Goal: Information Seeking & Learning: Compare options

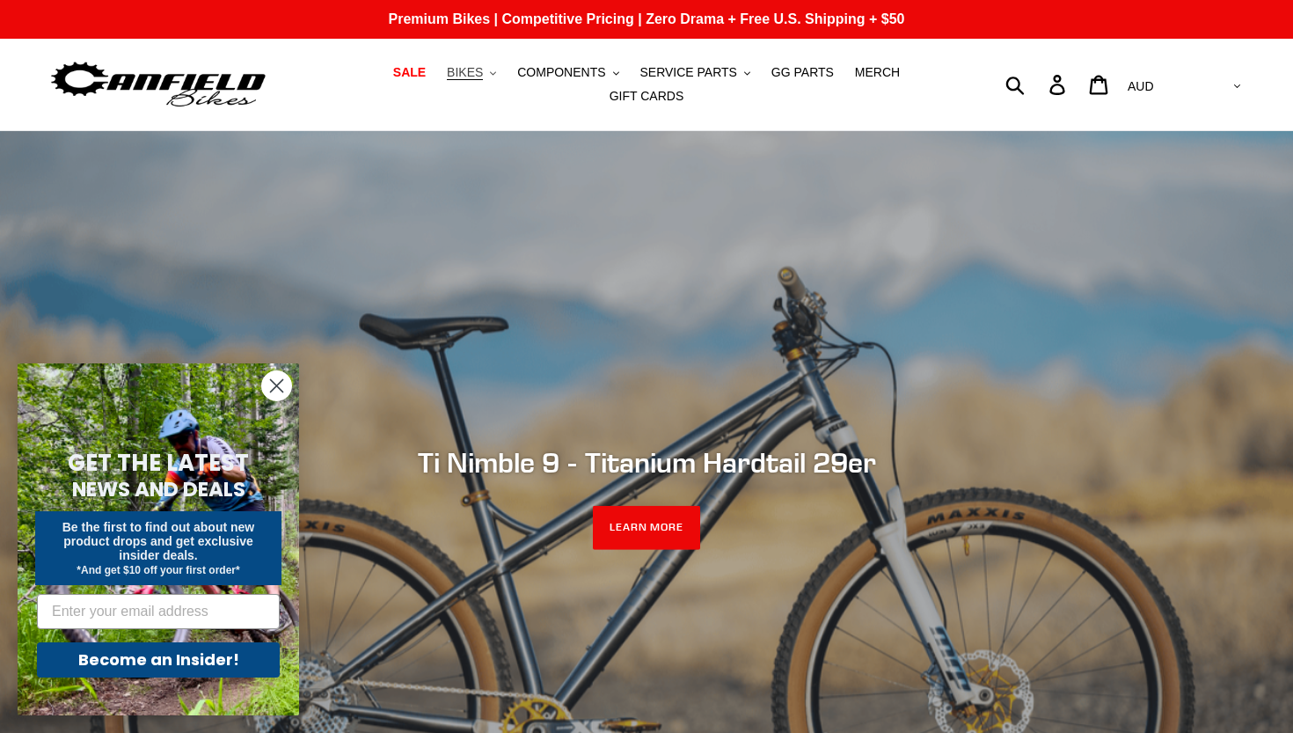
click at [477, 67] on span "BIKES" at bounding box center [465, 72] width 36 height 15
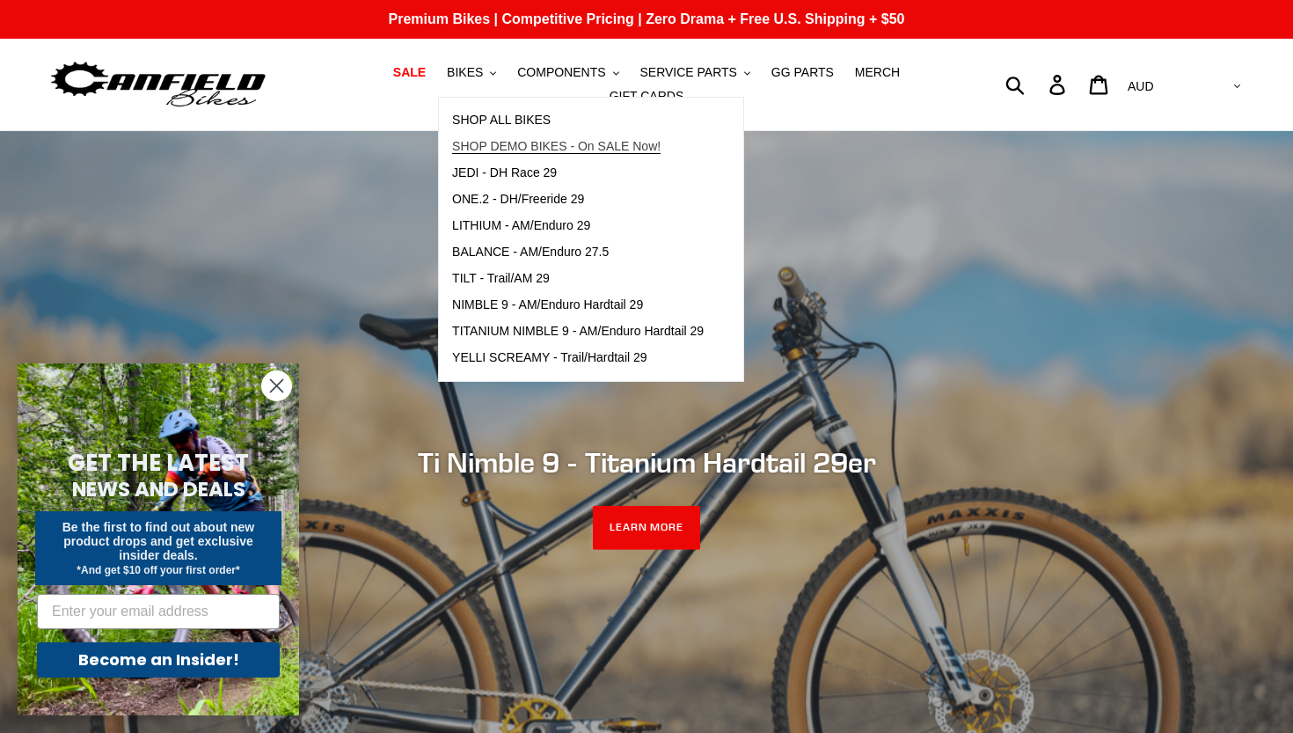
click at [545, 140] on span "SHOP DEMO BIKES - On SALE Now!" at bounding box center [556, 146] width 209 height 15
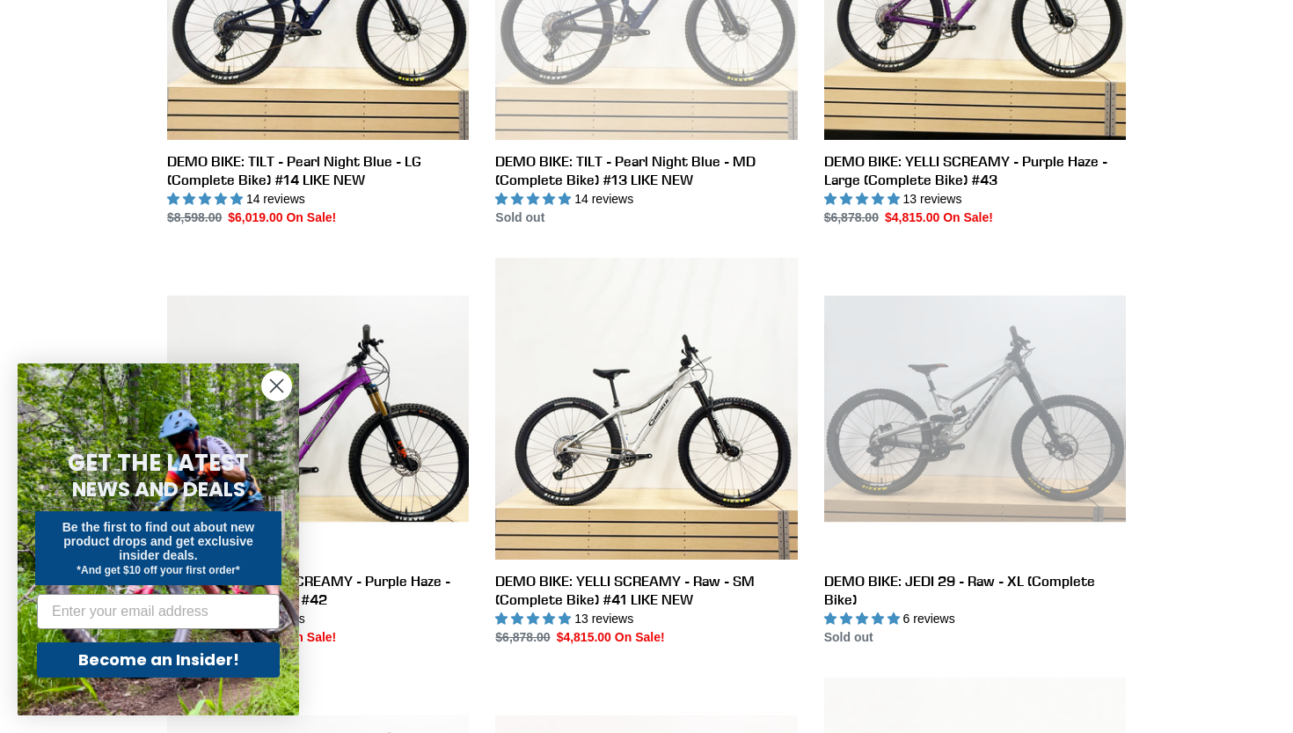
scroll to position [1530, 0]
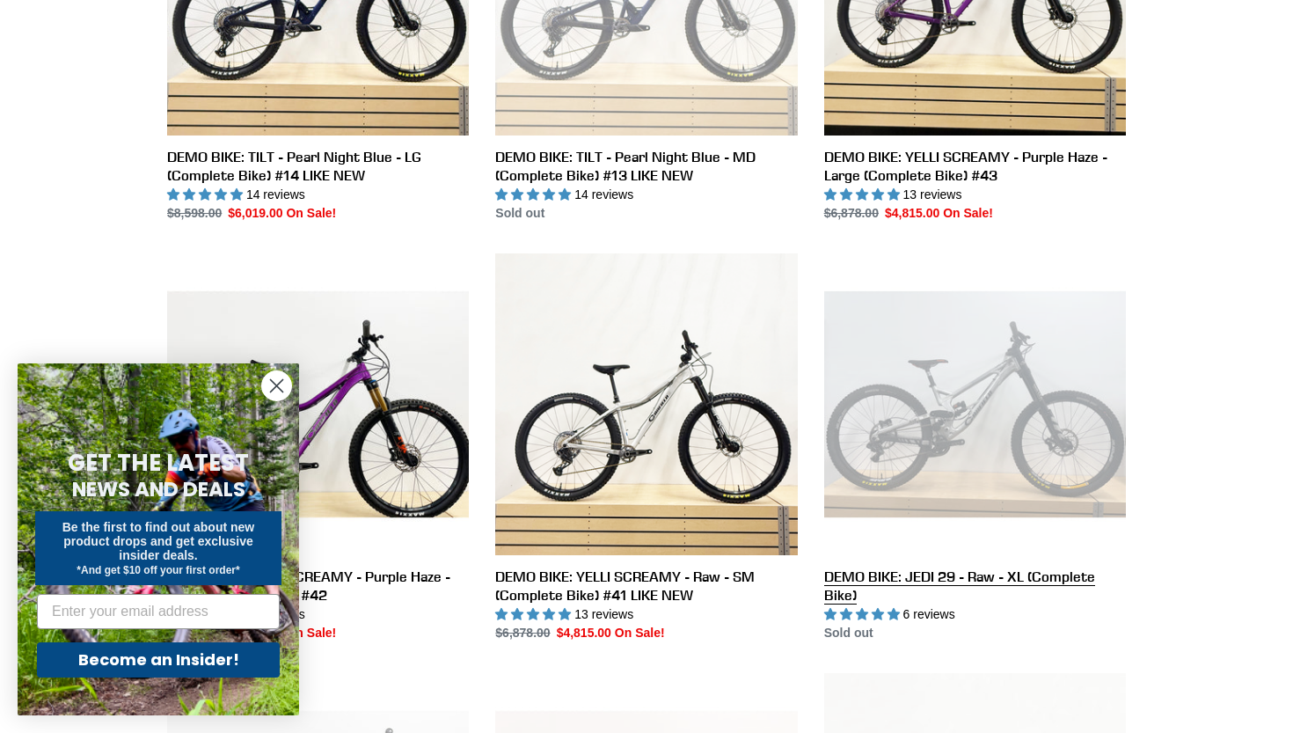
click at [943, 402] on link "DEMO BIKE: JEDI 29 - Raw - XL (Complete Bike)" at bounding box center [975, 447] width 302 height 389
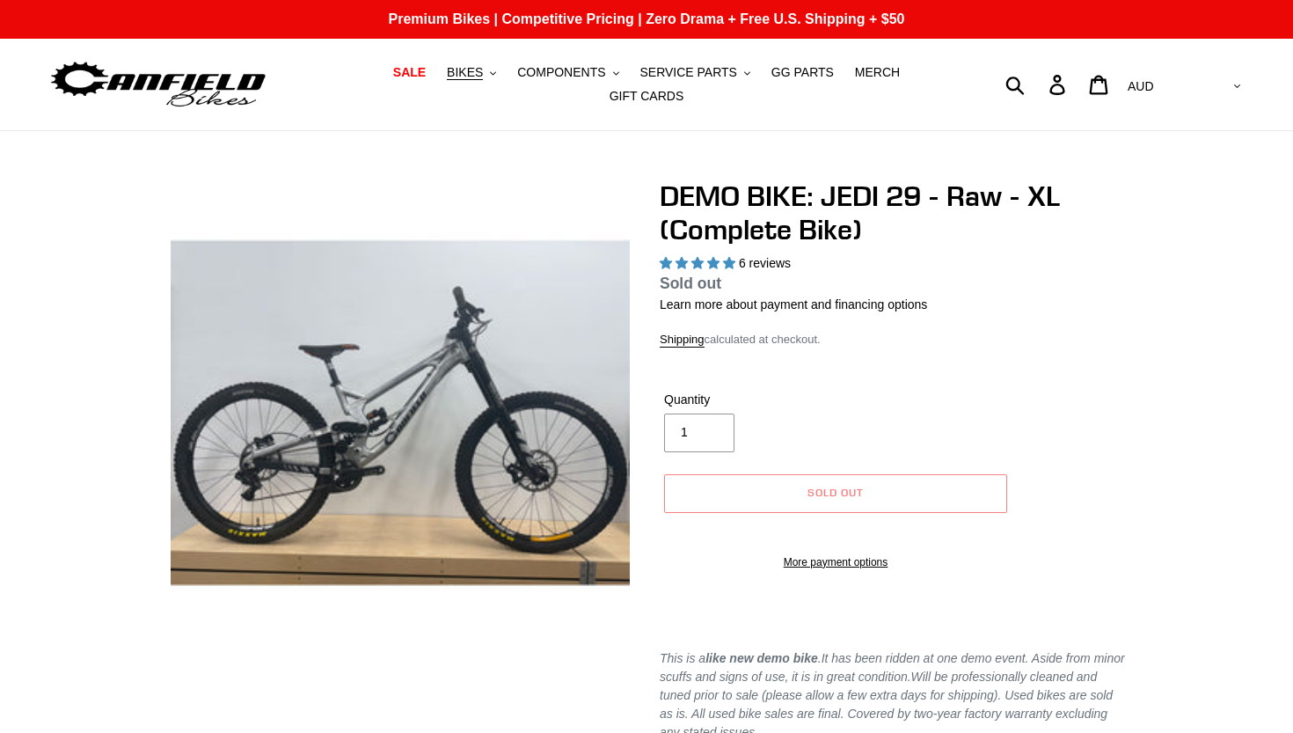
select select "highest-rating"
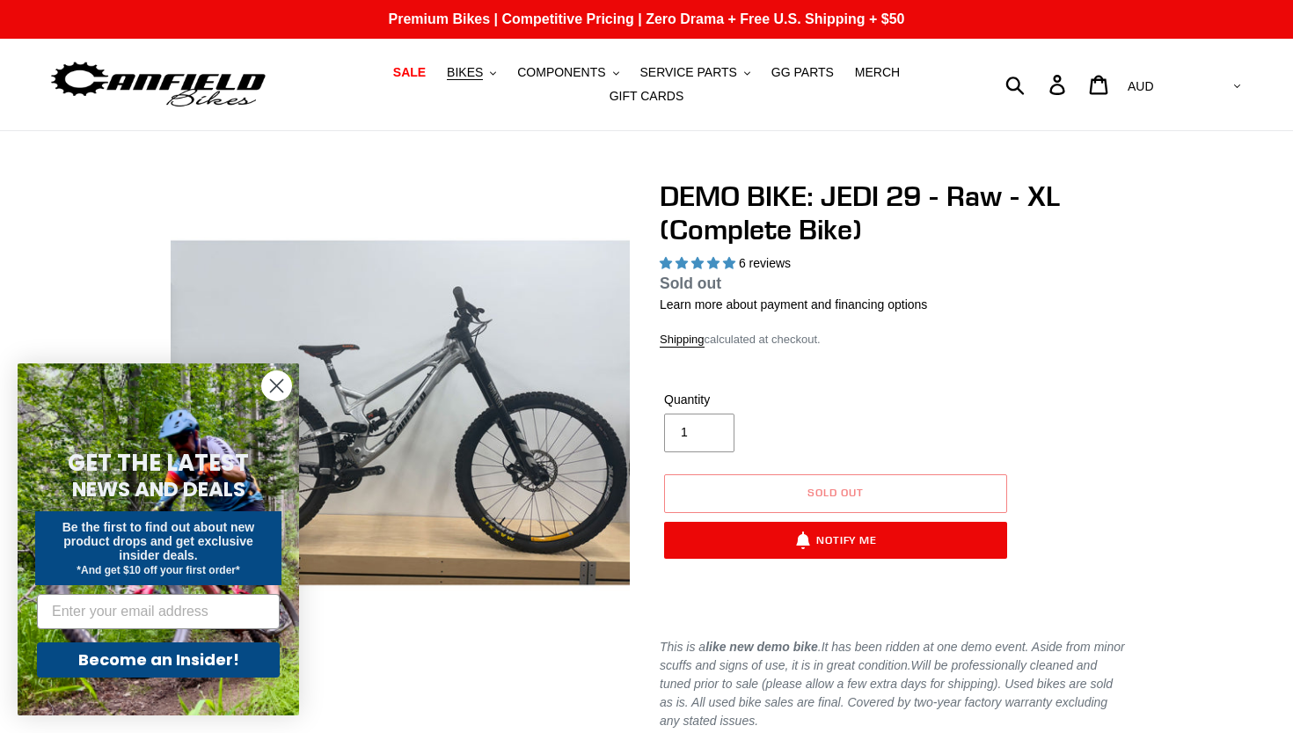
click at [286, 377] on circle "Close dialog" at bounding box center [276, 385] width 29 height 29
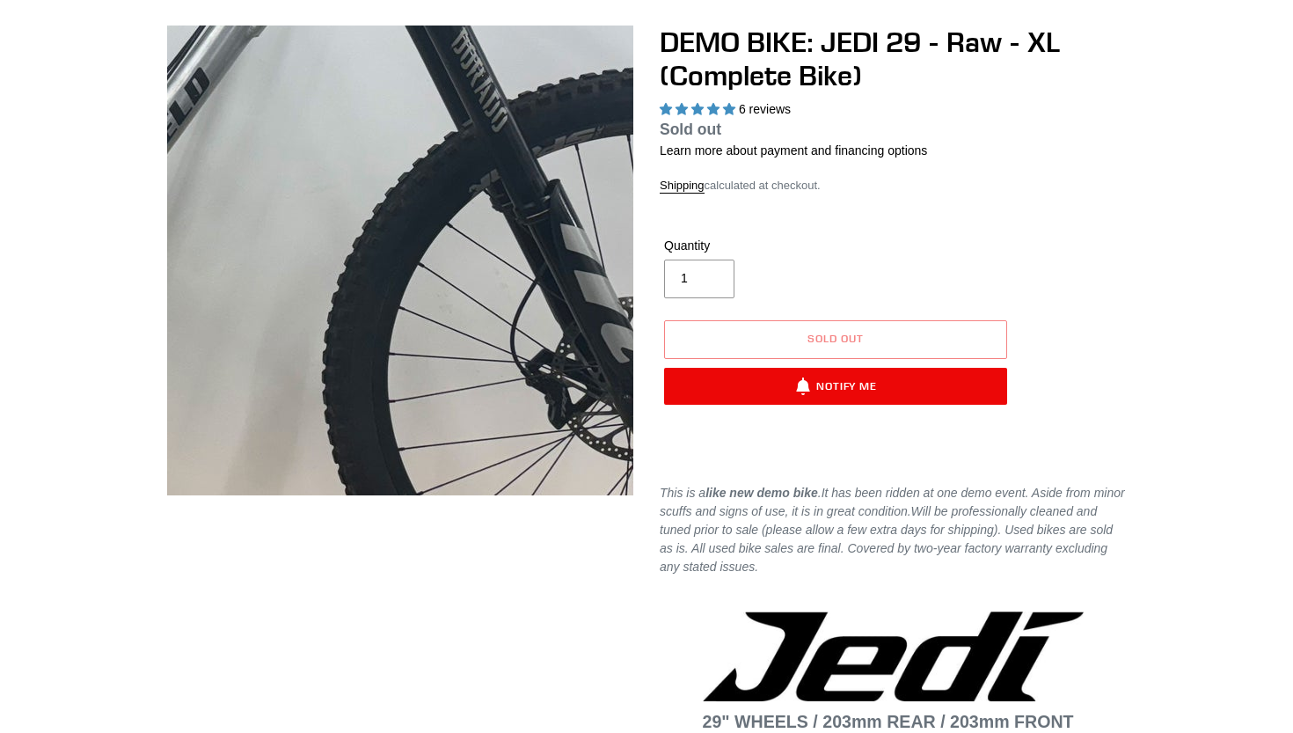
scroll to position [157, 0]
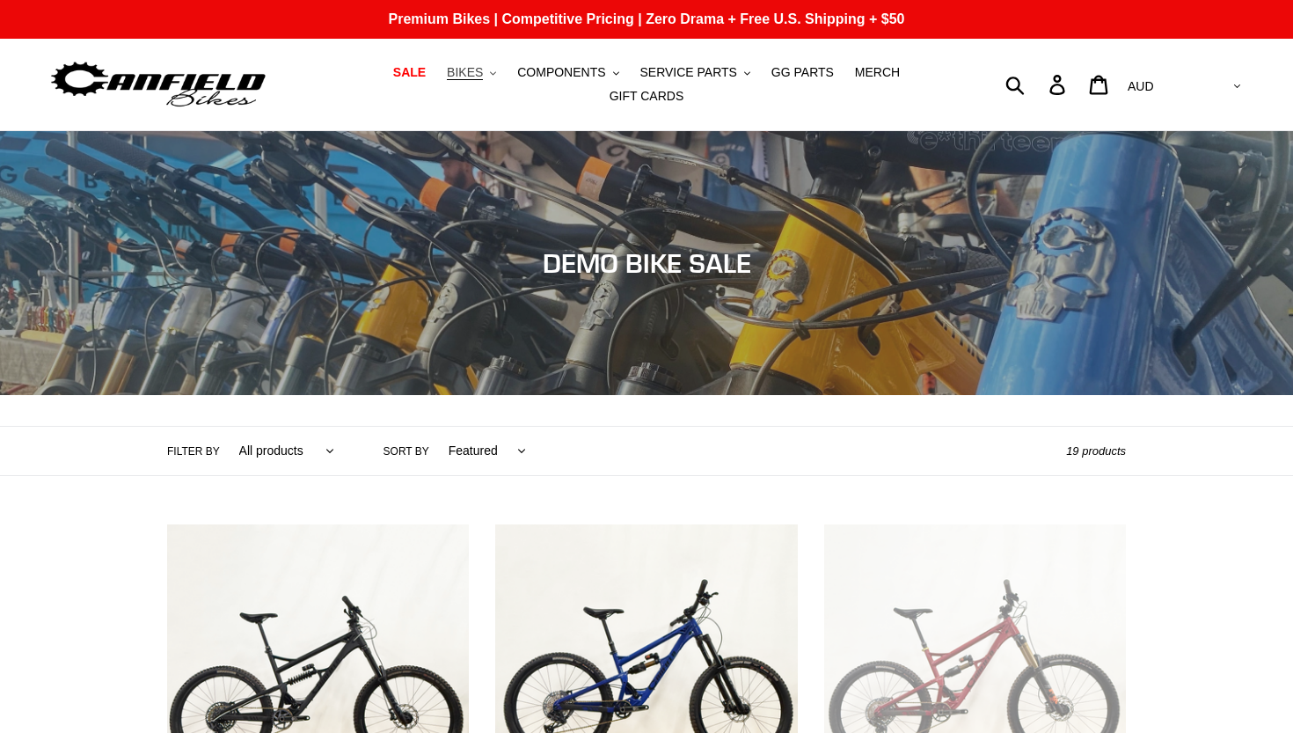
click at [491, 76] on button "BIKES .cls-1{fill:#231f20}" at bounding box center [471, 73] width 67 height 24
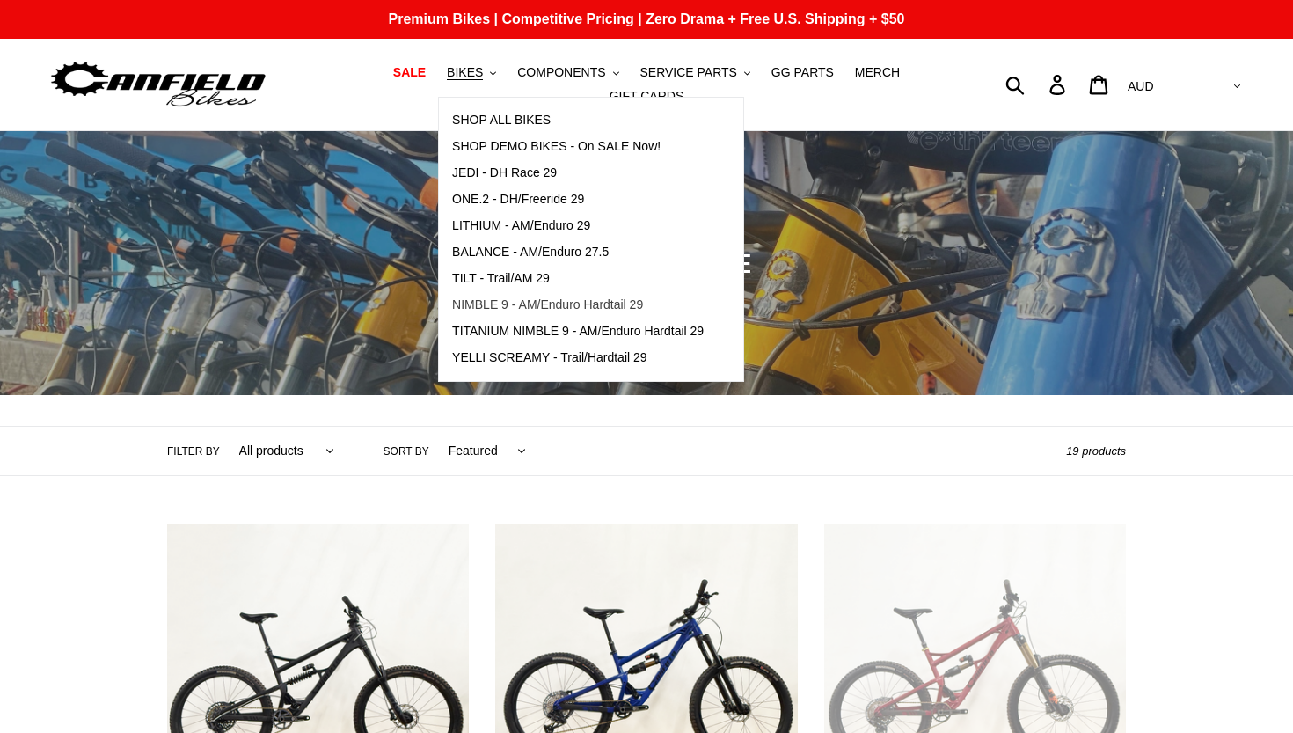
click at [536, 299] on span "NIMBLE 9 - AM/Enduro Hardtail 29" at bounding box center [547, 304] width 191 height 15
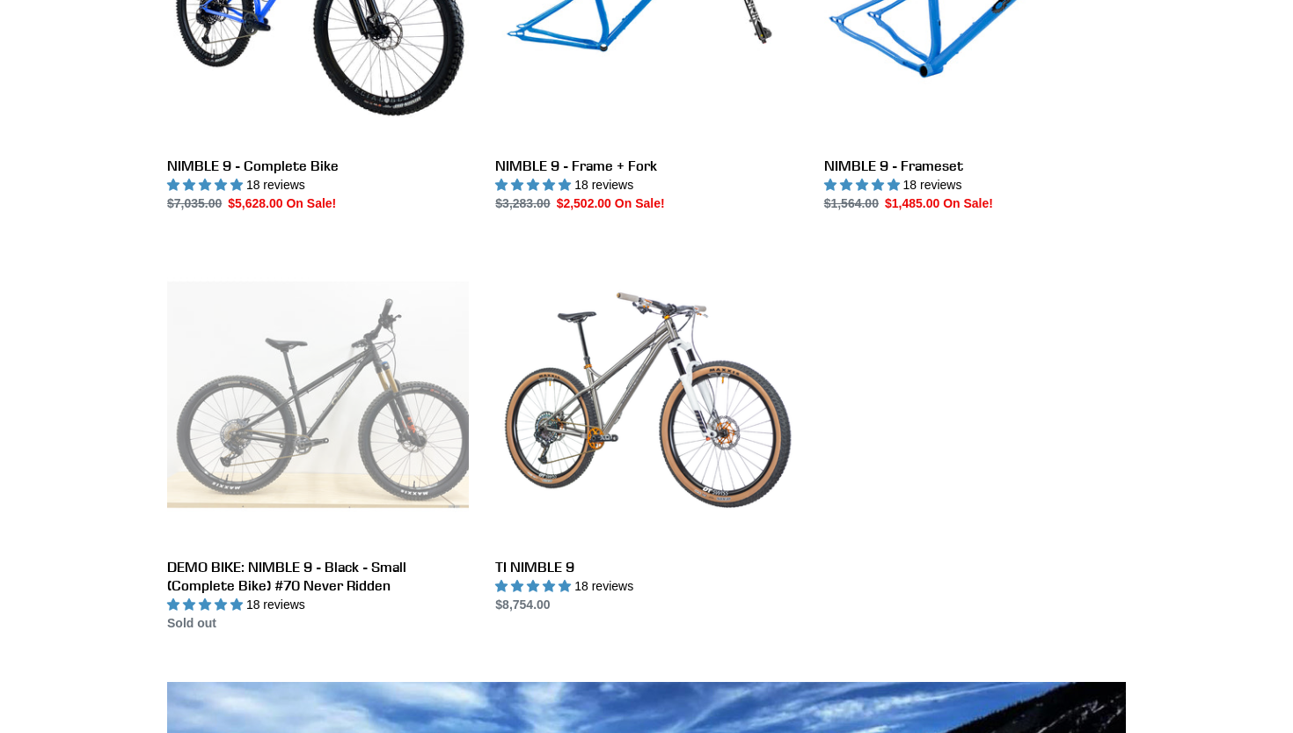
scroll to position [683, 0]
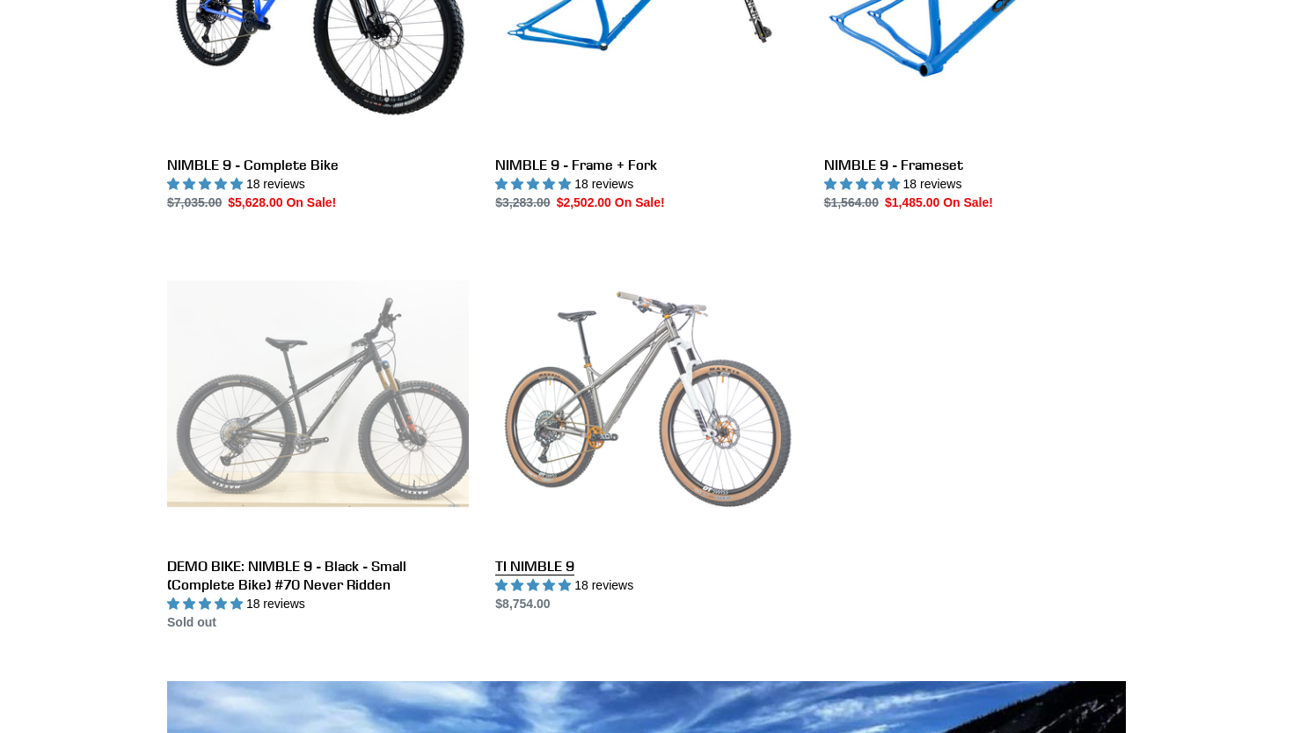
click at [596, 504] on link "TI NIMBLE 9" at bounding box center [646, 428] width 302 height 370
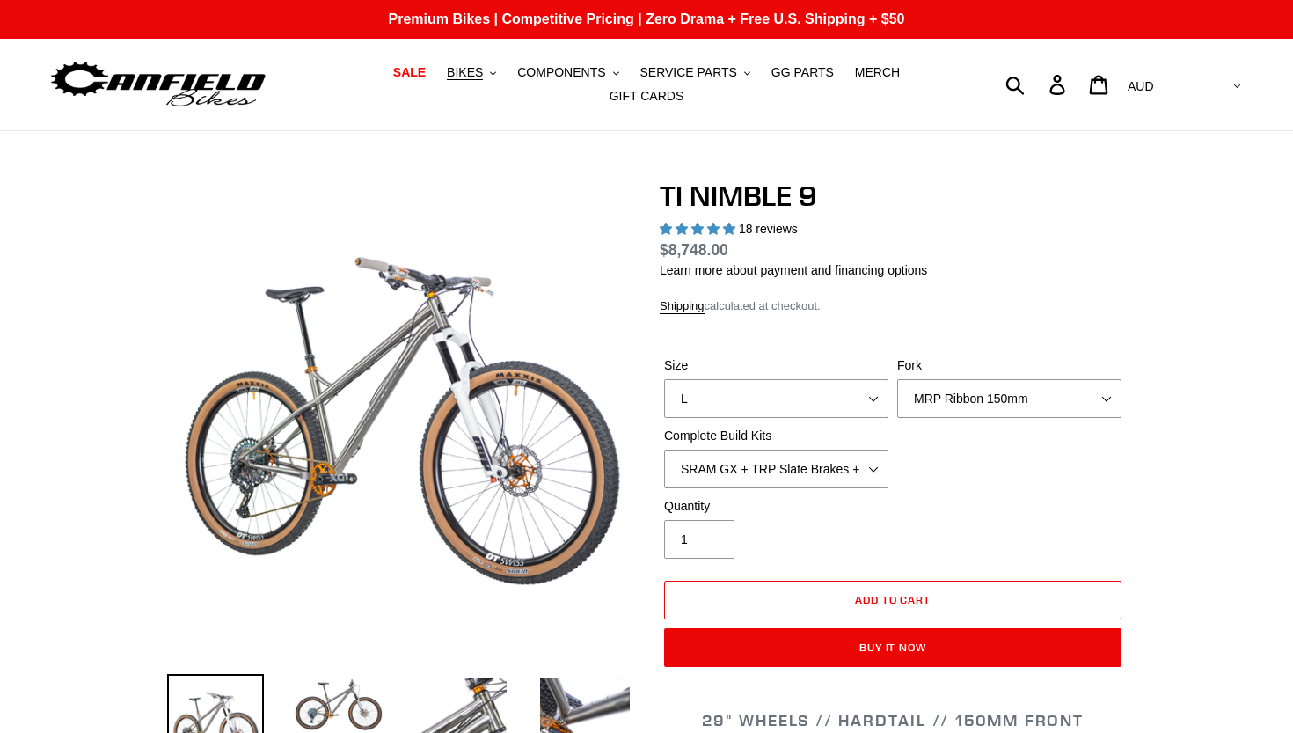
select select "highest-rating"
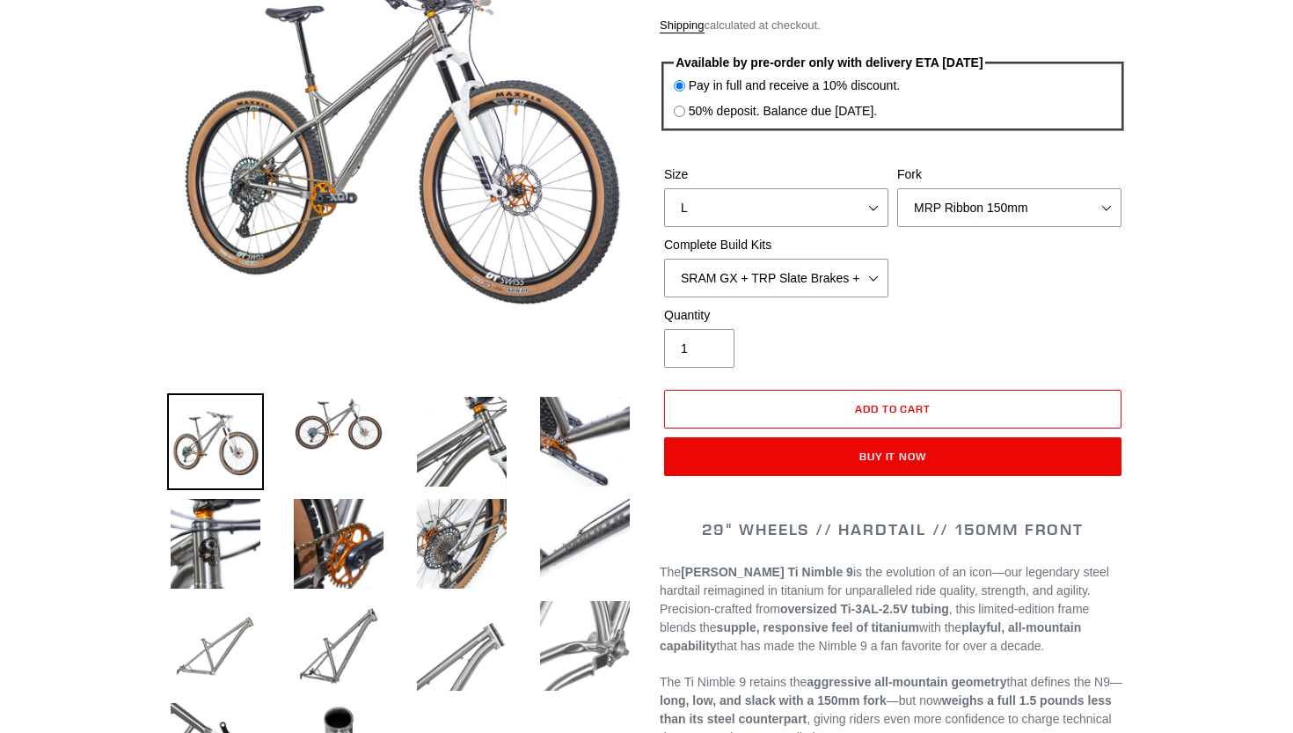
scroll to position [283, 0]
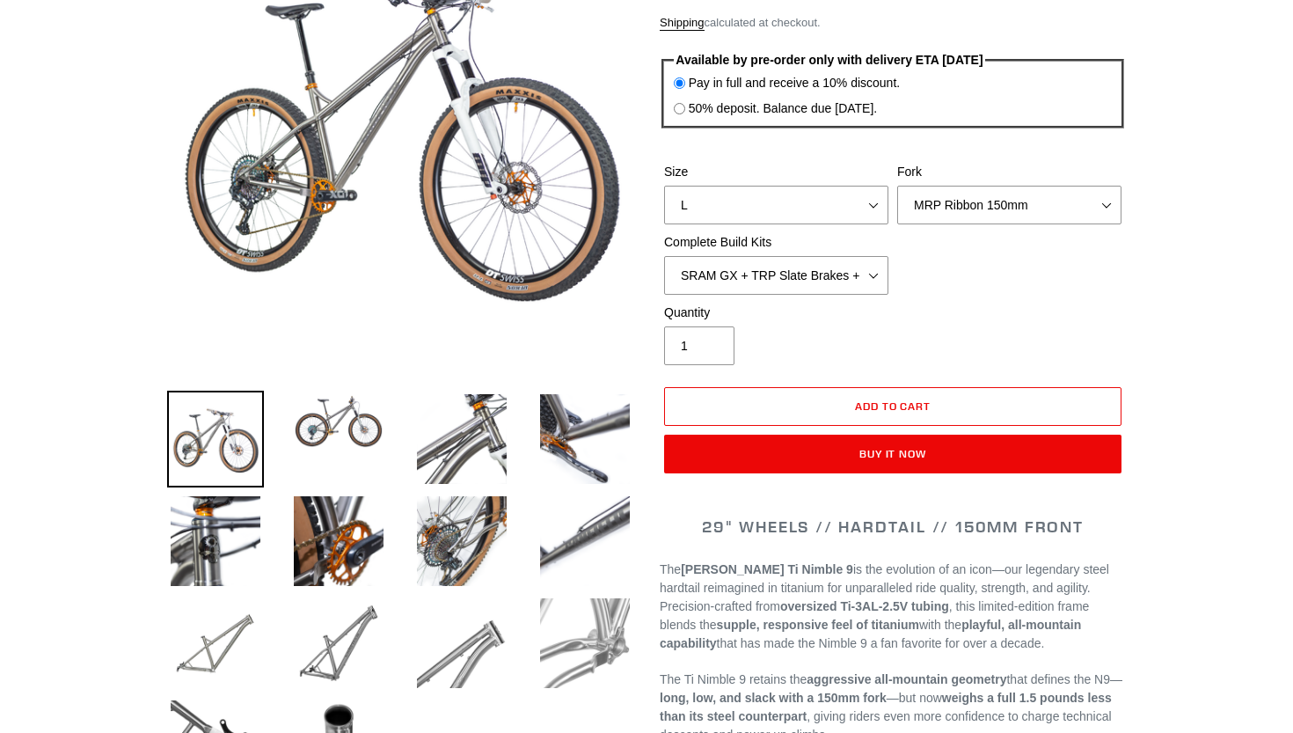
click at [585, 644] on img at bounding box center [585, 643] width 97 height 97
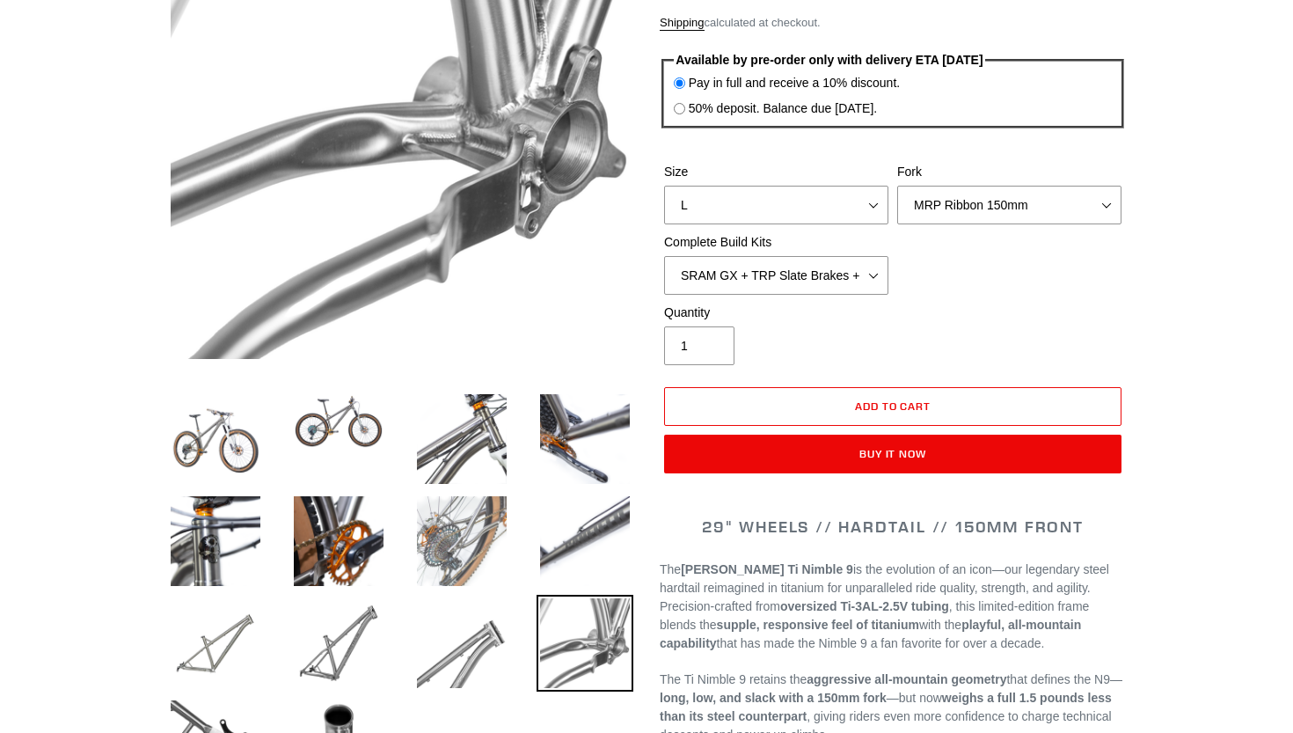
click at [496, 555] on img at bounding box center [461, 541] width 97 height 97
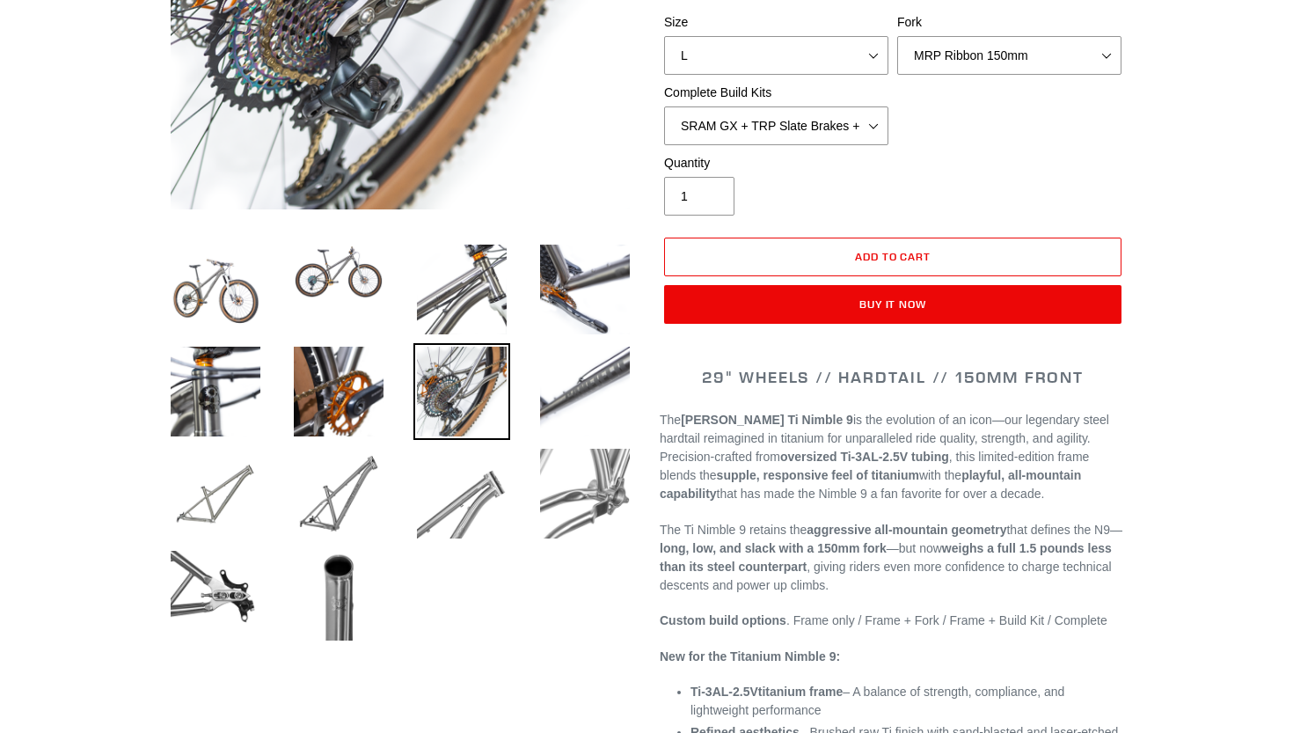
scroll to position [465, 0]
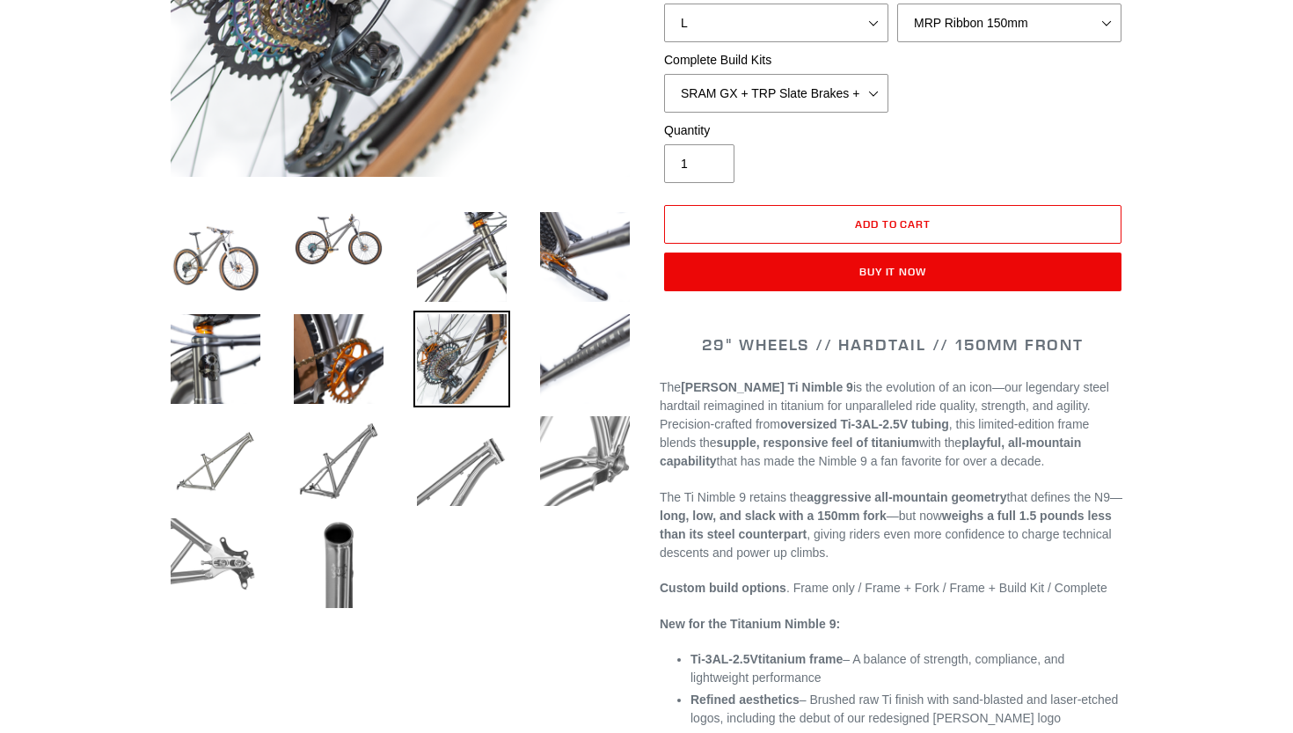
click at [219, 536] on img at bounding box center [215, 563] width 97 height 97
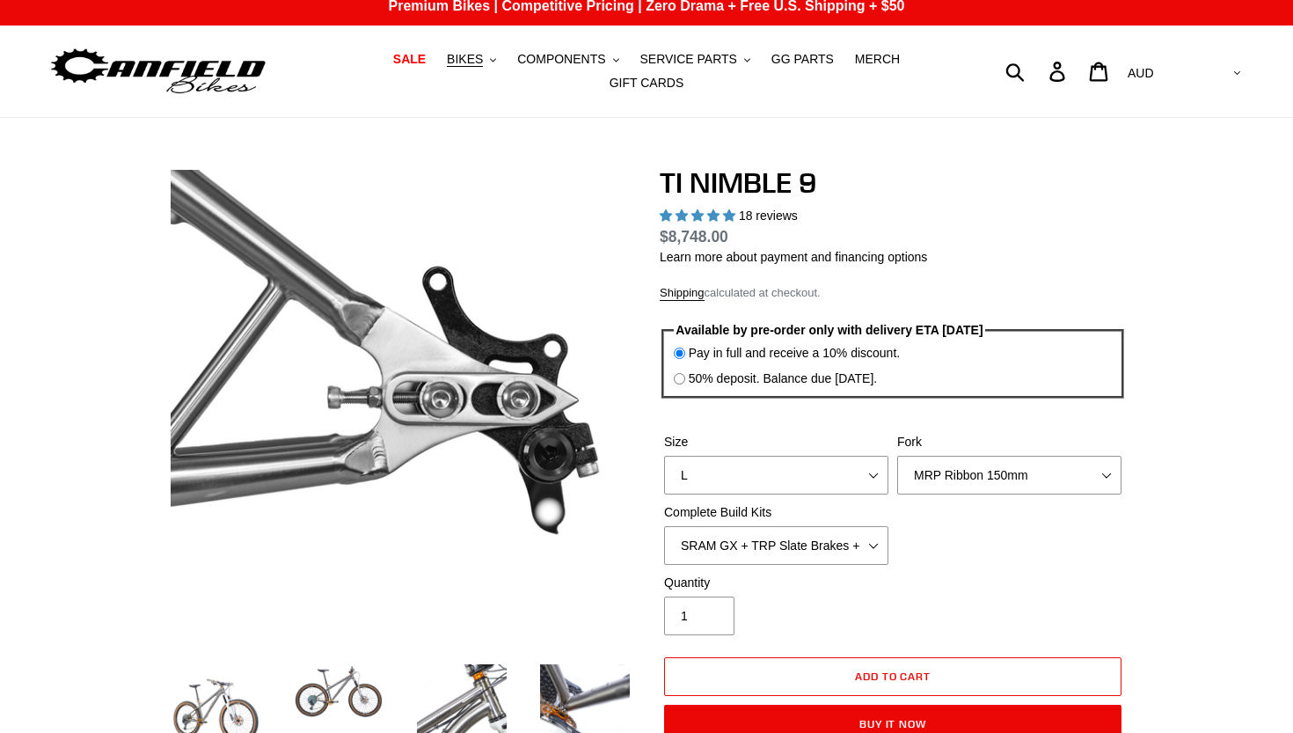
scroll to position [0, 0]
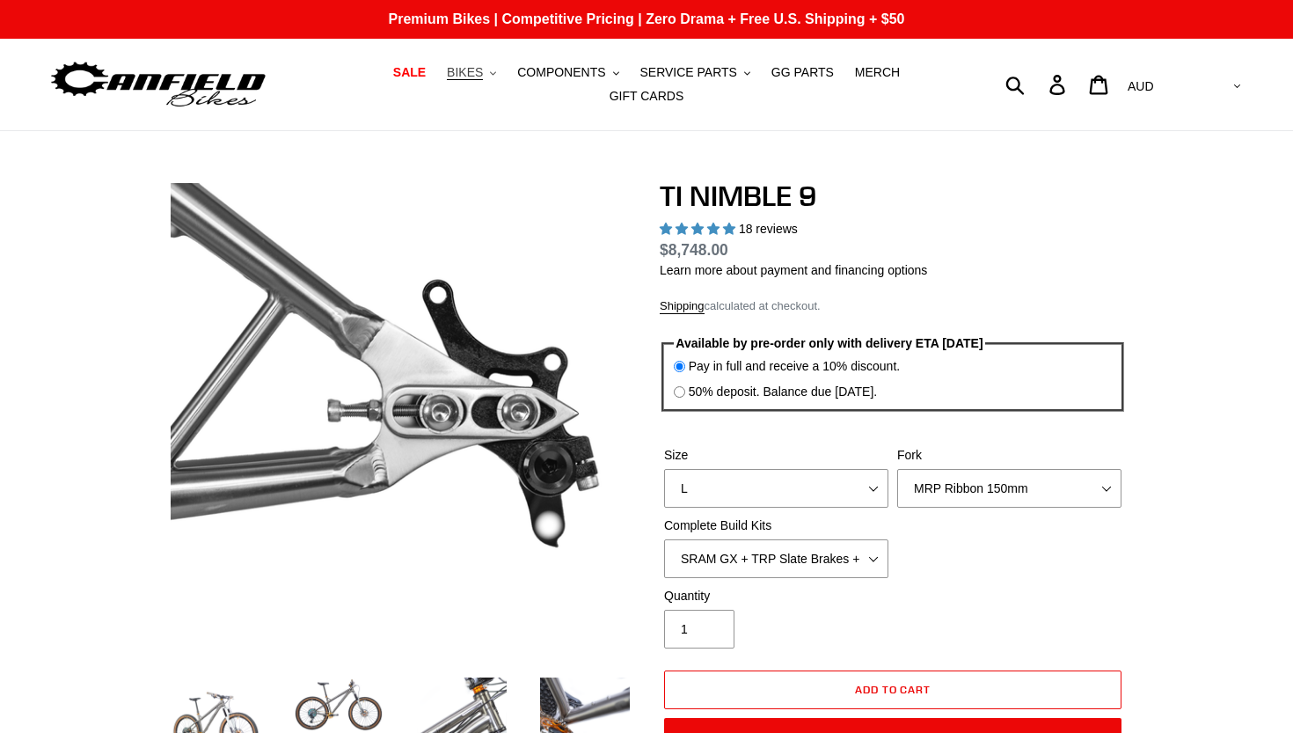
click at [481, 73] on span "BIKES" at bounding box center [465, 72] width 36 height 15
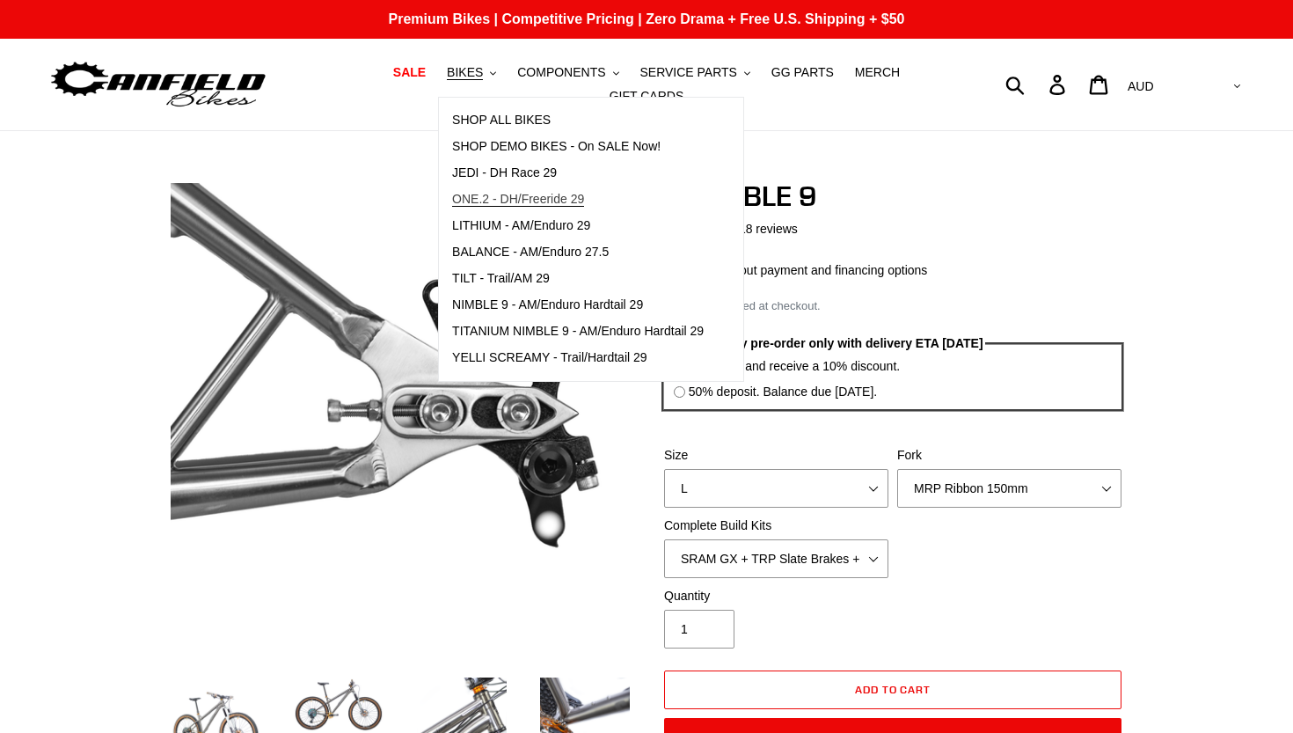
click at [516, 190] on link "ONE.2 - DH/Freeride 29" at bounding box center [578, 200] width 278 height 26
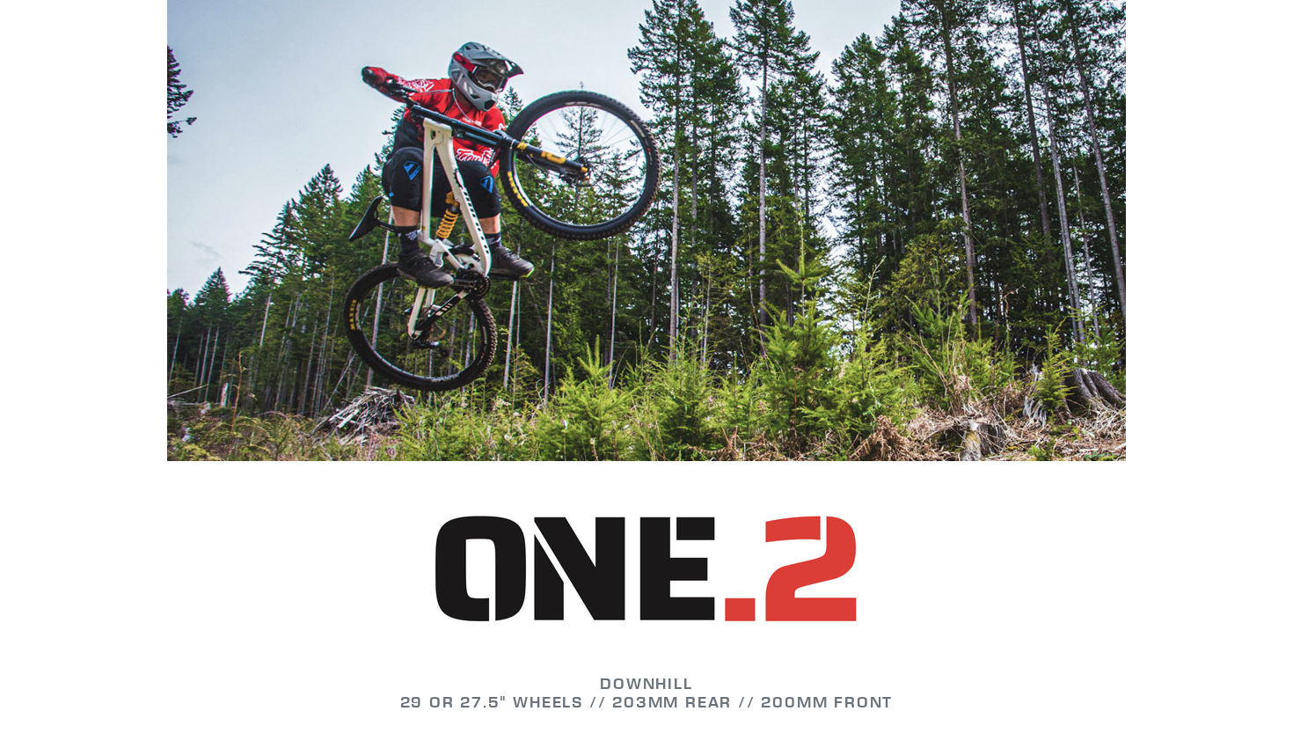
scroll to position [1335, 0]
